Goal: Task Accomplishment & Management: Complete application form

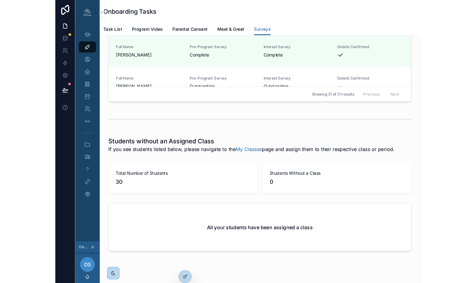
scroll to position [1493, 0]
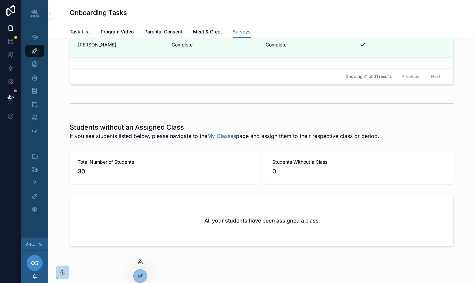
click at [141, 233] on icon at bounding box center [140, 261] width 5 height 5
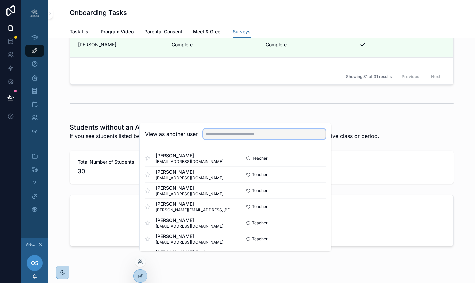
click at [253, 138] on input "text" at bounding box center [264, 133] width 123 height 11
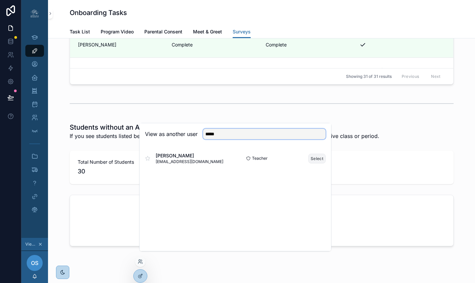
type input "*****"
click at [312, 161] on button "Select" at bounding box center [317, 158] width 17 height 10
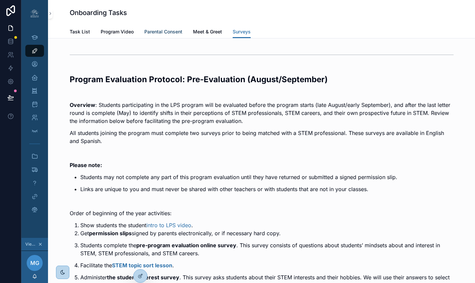
click at [157, 30] on span "Parental Consent" at bounding box center [163, 31] width 38 height 7
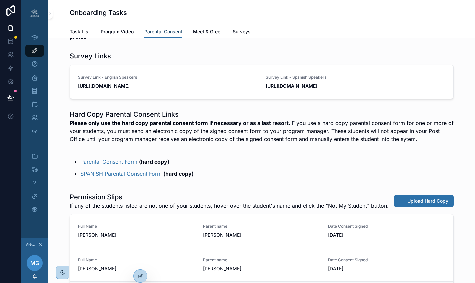
scroll to position [126, 0]
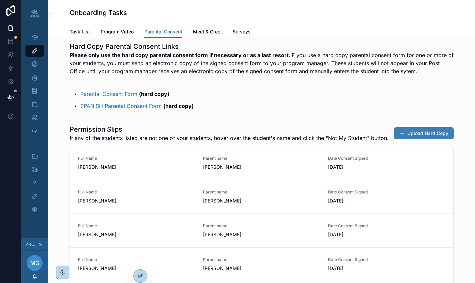
click at [415, 139] on button "Upload Hard Copy" at bounding box center [424, 133] width 60 height 12
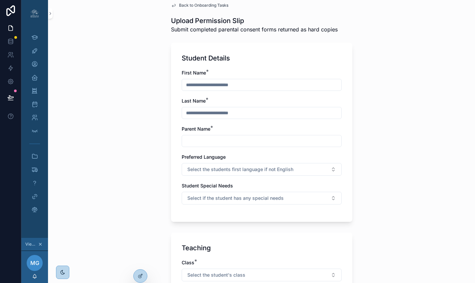
scroll to position [99, 0]
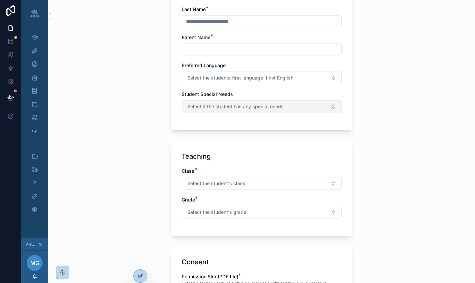
click at [285, 107] on button "Select if the student has any special needs" at bounding box center [262, 106] width 160 height 13
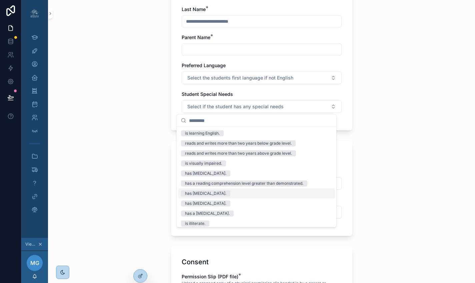
click at [378, 162] on div "Back to Onboarding Tasks Upload Permission Slip Submit completed parental conse…" at bounding box center [261, 42] width 427 height 283
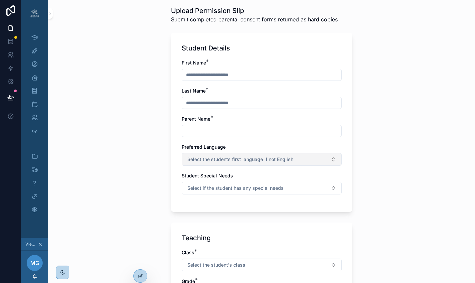
scroll to position [0, 0]
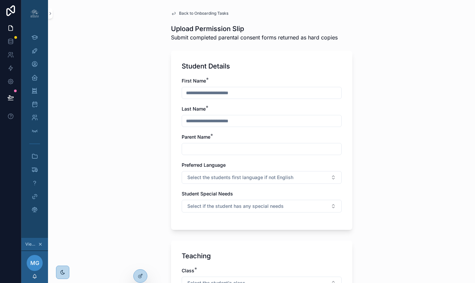
click at [112, 134] on div "Back to Onboarding Tasks Upload Permission Slip Submit completed parental conse…" at bounding box center [261, 141] width 427 height 283
click at [31, 114] on icon "scrollable content" at bounding box center [34, 117] width 7 height 7
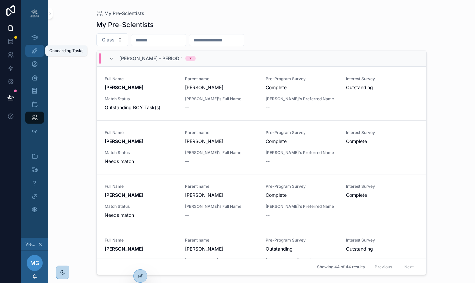
click at [31, 54] on icon "scrollable content" at bounding box center [34, 50] width 7 height 7
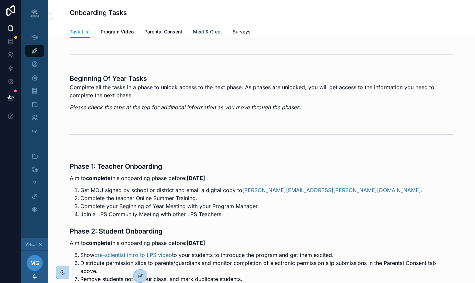
click at [196, 30] on span "Meet & Greet" at bounding box center [207, 31] width 29 height 7
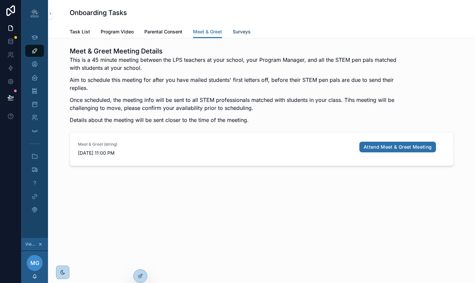
click at [238, 32] on span "Surveys" at bounding box center [242, 31] width 18 height 7
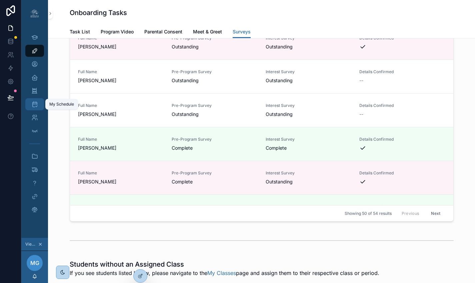
click at [31, 106] on icon "scrollable content" at bounding box center [34, 104] width 7 height 7
